Goal: Transaction & Acquisition: Purchase product/service

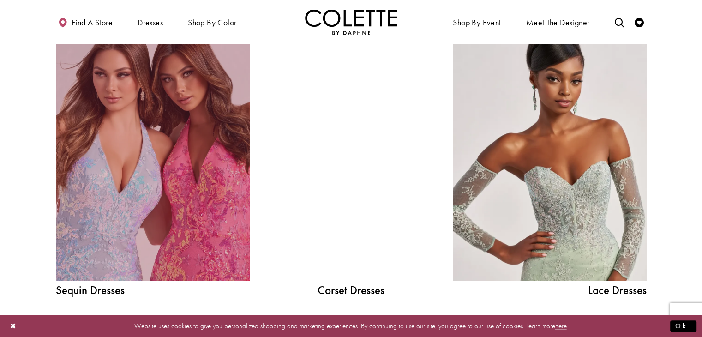
scroll to position [1011, 0]
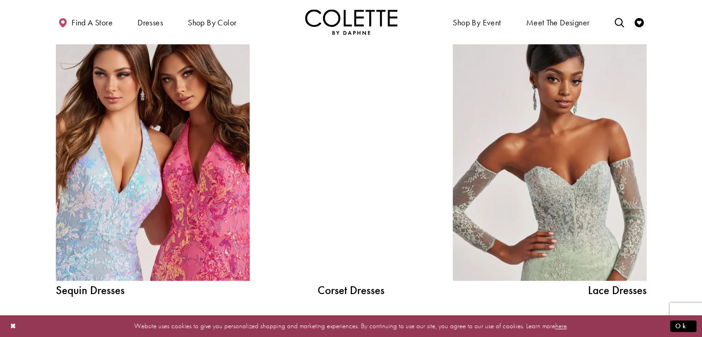
click at [358, 157] on div at bounding box center [351, 158] width 138 height 245
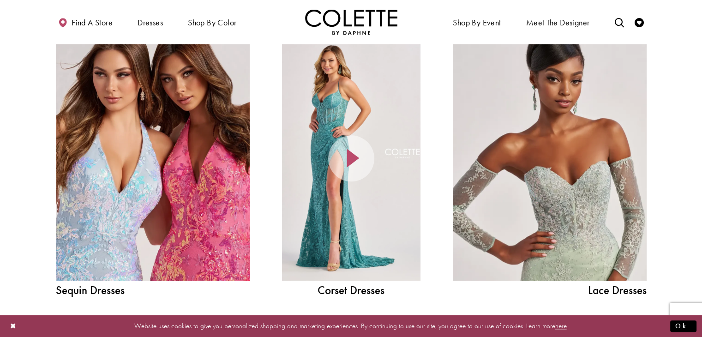
click at [364, 199] on div at bounding box center [351, 158] width 138 height 245
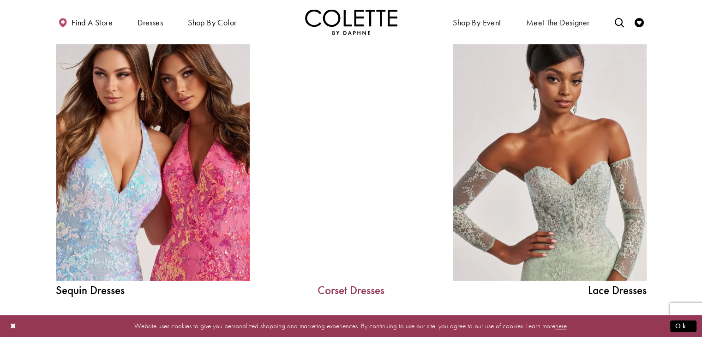
click at [340, 291] on link "Corset Dresses" at bounding box center [351, 290] width 138 height 12
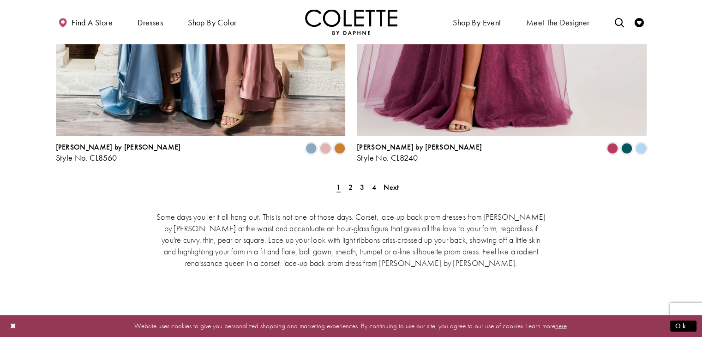
scroll to position [1737, 0]
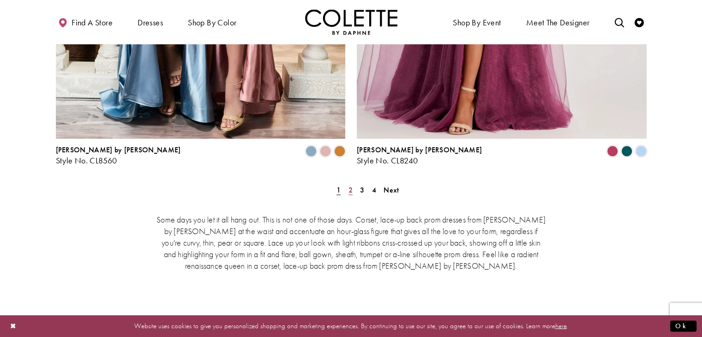
click at [350, 185] on span "2" at bounding box center [350, 190] width 4 height 10
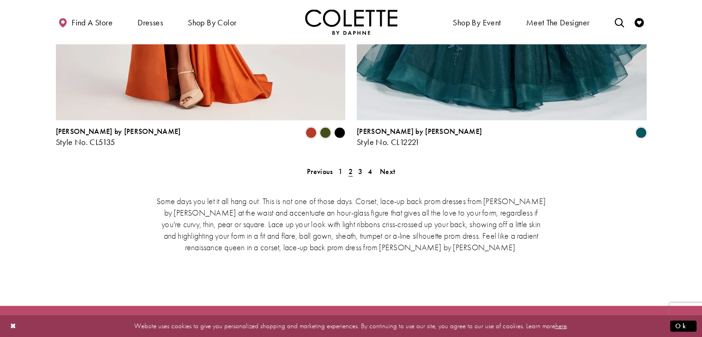
scroll to position [1726, 0]
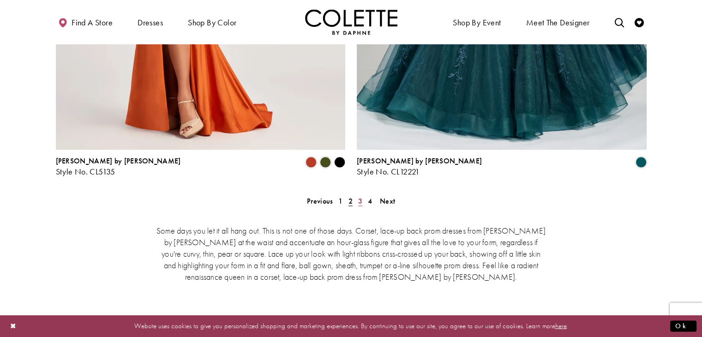
click at [359, 196] on span "3" at bounding box center [360, 201] width 4 height 10
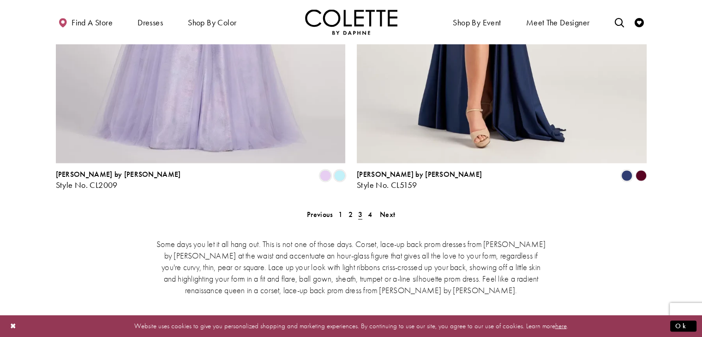
scroll to position [1715, 0]
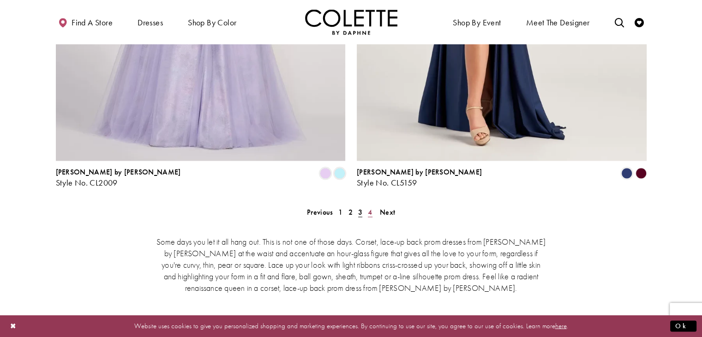
click at [371, 207] on span "4" at bounding box center [370, 212] width 4 height 10
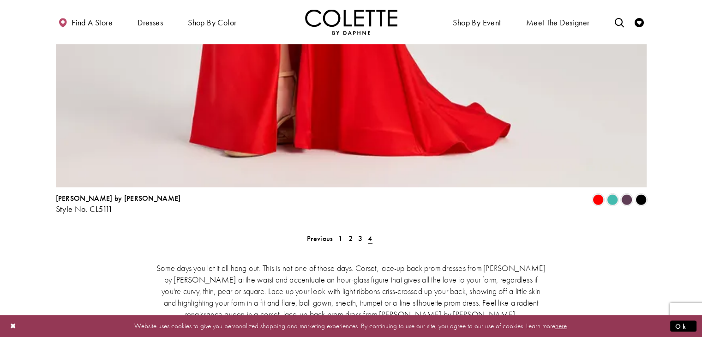
scroll to position [2129, 0]
